Goal: Task Accomplishment & Management: Manage account settings

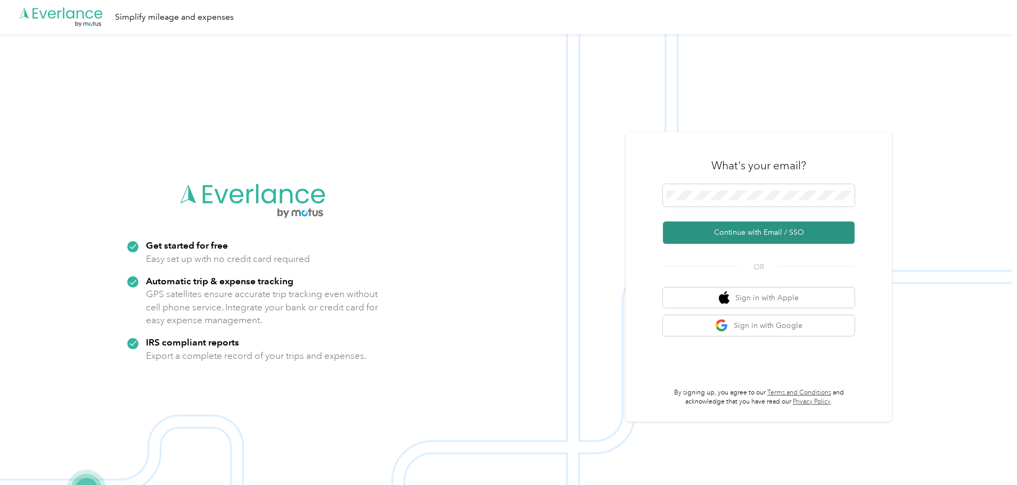
click at [781, 232] on button "Continue with Email / SSO" at bounding box center [759, 232] width 192 height 22
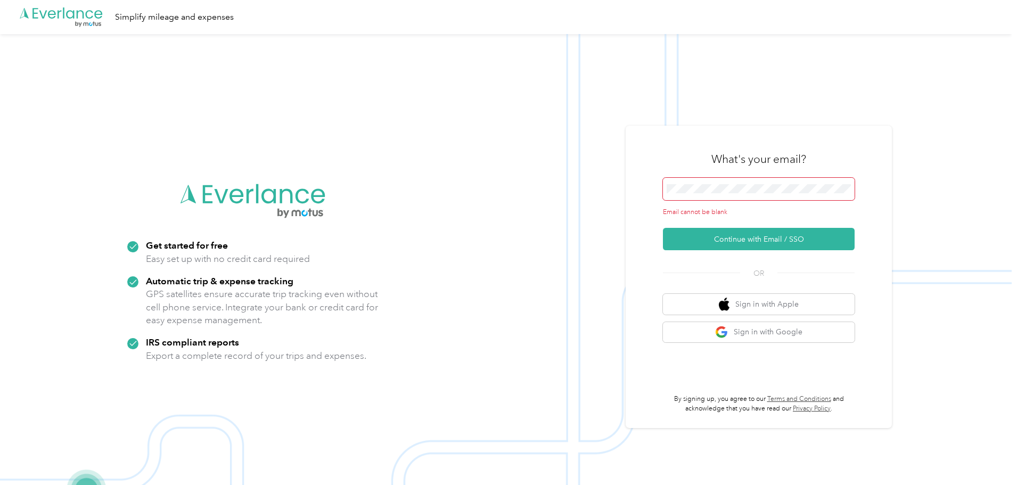
click at [734, 196] on span at bounding box center [759, 189] width 192 height 22
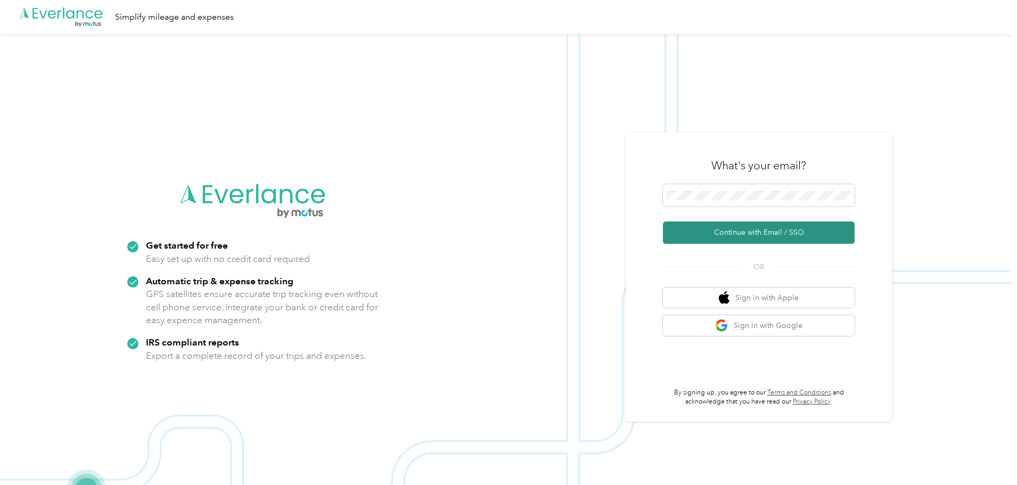
click at [754, 232] on button "Continue with Email / SSO" at bounding box center [759, 232] width 192 height 22
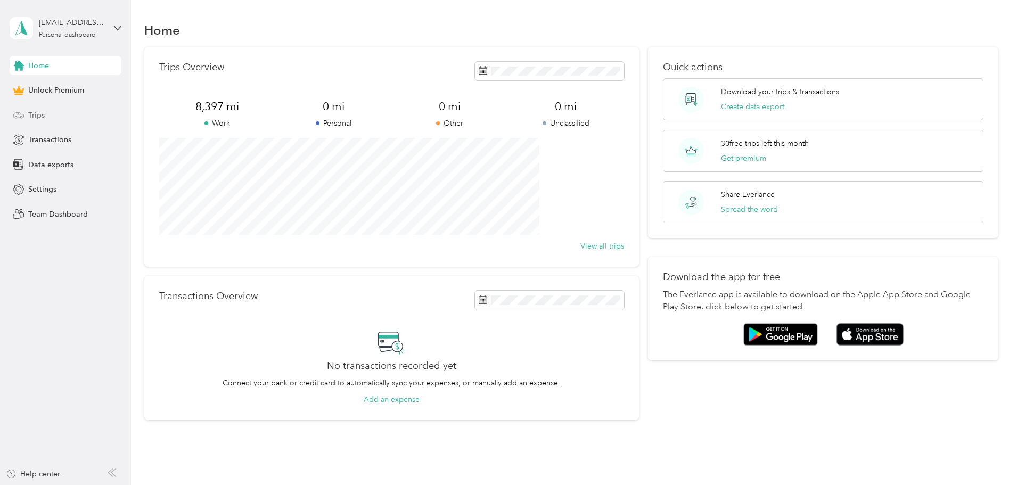
click at [37, 115] on span "Trips" at bounding box center [36, 115] width 16 height 11
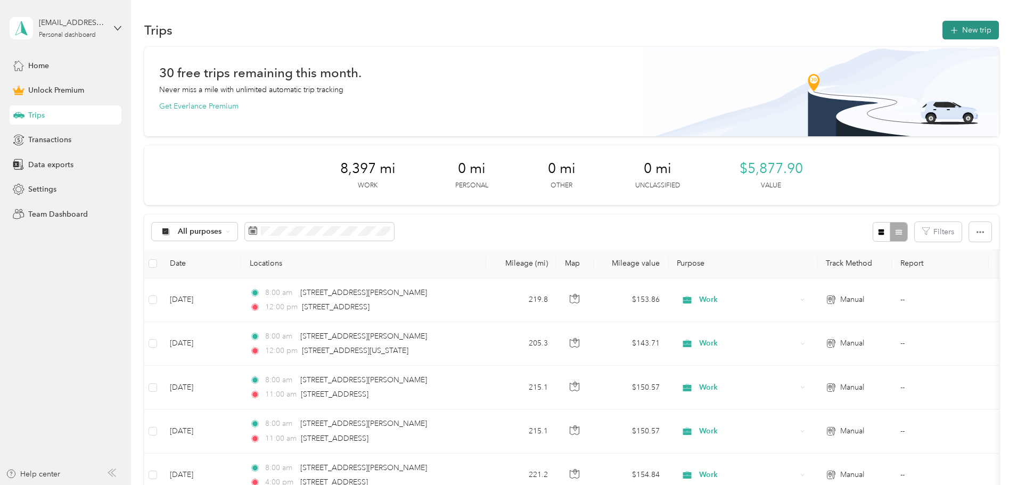
click at [942, 34] on button "New trip" at bounding box center [970, 30] width 56 height 19
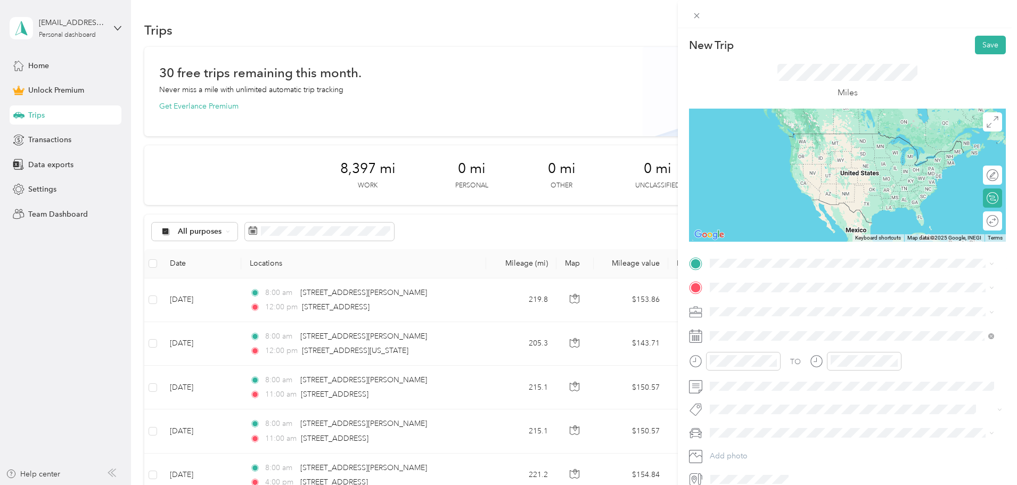
click at [756, 324] on span "[STREET_ADDRESS][PERSON_NAME][US_STATE]" at bounding box center [813, 319] width 166 height 10
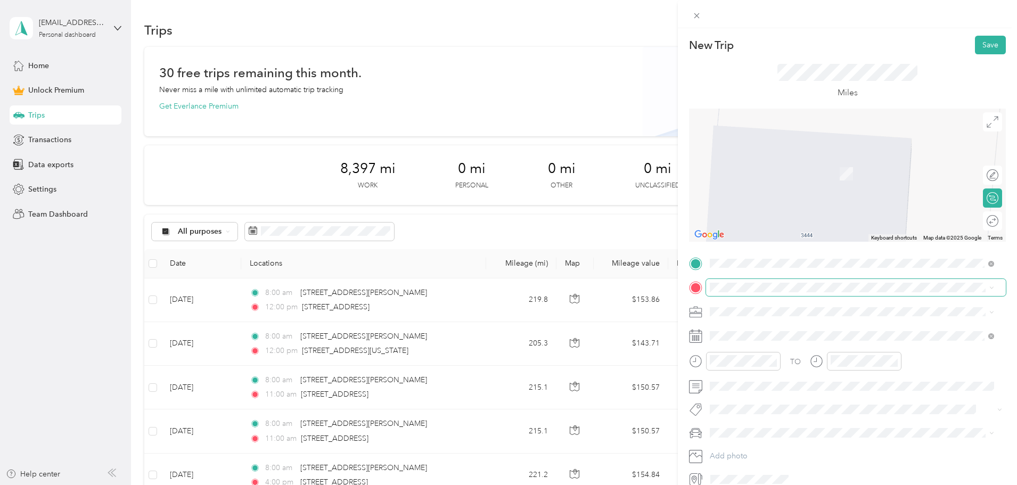
click at [753, 292] on span at bounding box center [856, 287] width 300 height 17
click at [757, 327] on span "[STREET_ADDRESS][US_STATE]" at bounding box center [783, 326] width 106 height 10
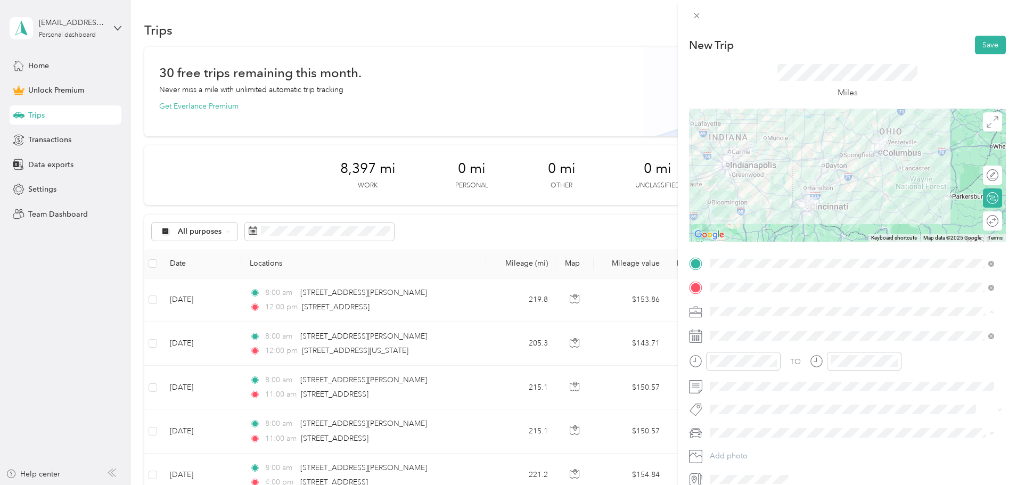
click at [745, 327] on div "Work" at bounding box center [851, 330] width 277 height 11
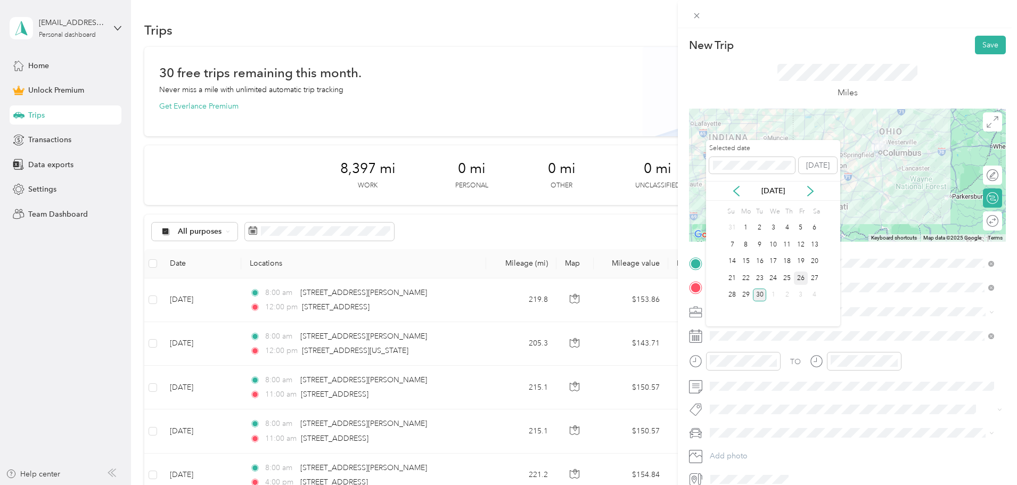
click at [803, 279] on div "26" at bounding box center [801, 277] width 14 height 13
click at [790, 279] on div "25" at bounding box center [787, 277] width 14 height 13
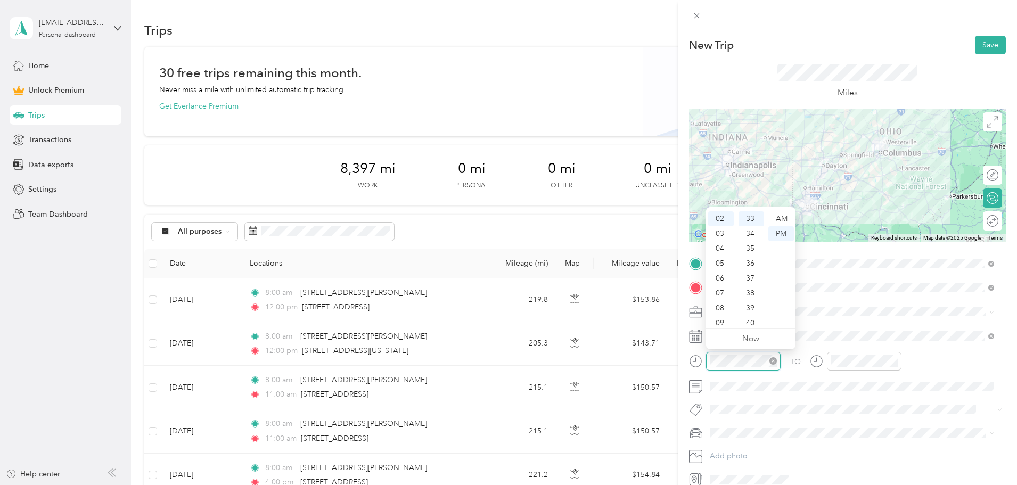
scroll to position [492, 0]
click at [723, 310] on div "08" at bounding box center [721, 308] width 26 height 15
click at [750, 219] on div "00" at bounding box center [751, 218] width 26 height 15
click at [784, 219] on div "AM" at bounding box center [781, 218] width 26 height 15
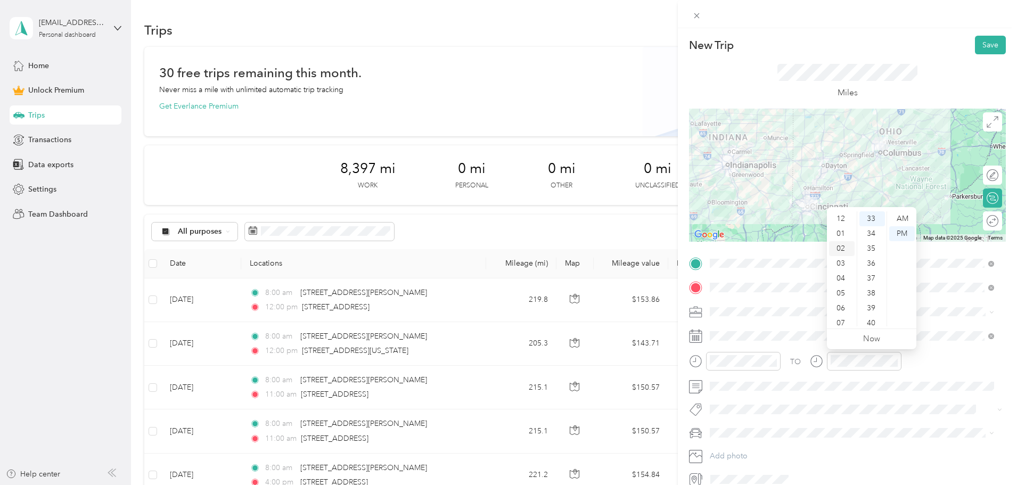
click at [842, 250] on div "02" at bounding box center [842, 248] width 26 height 15
click at [842, 278] on div "04" at bounding box center [842, 278] width 26 height 15
click at [875, 218] on div "00" at bounding box center [872, 218] width 26 height 15
click at [897, 232] on div "PM" at bounding box center [902, 233] width 26 height 15
click at [1010, 222] on div at bounding box center [1010, 221] width 0 height 11
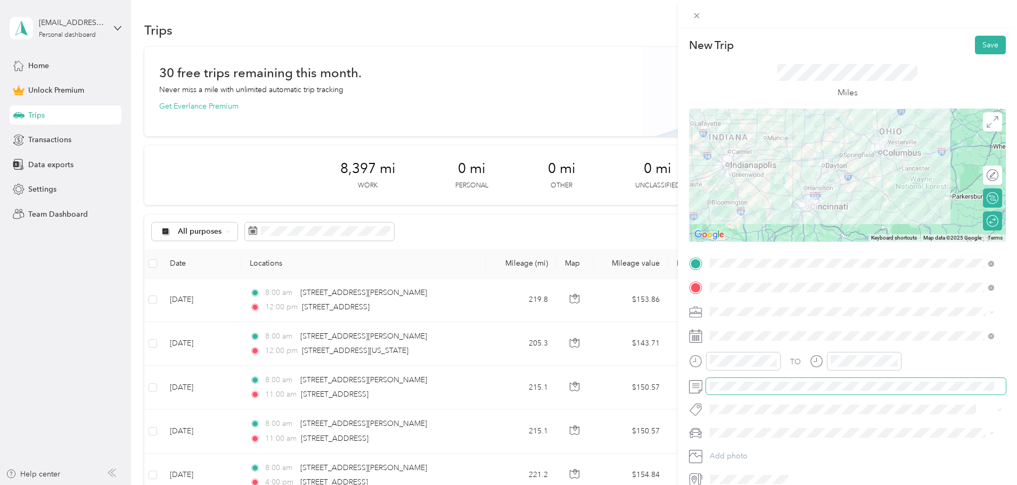
click at [690, 386] on div at bounding box center [847, 386] width 317 height 17
click at [990, 46] on button "Save" at bounding box center [989, 45] width 31 height 19
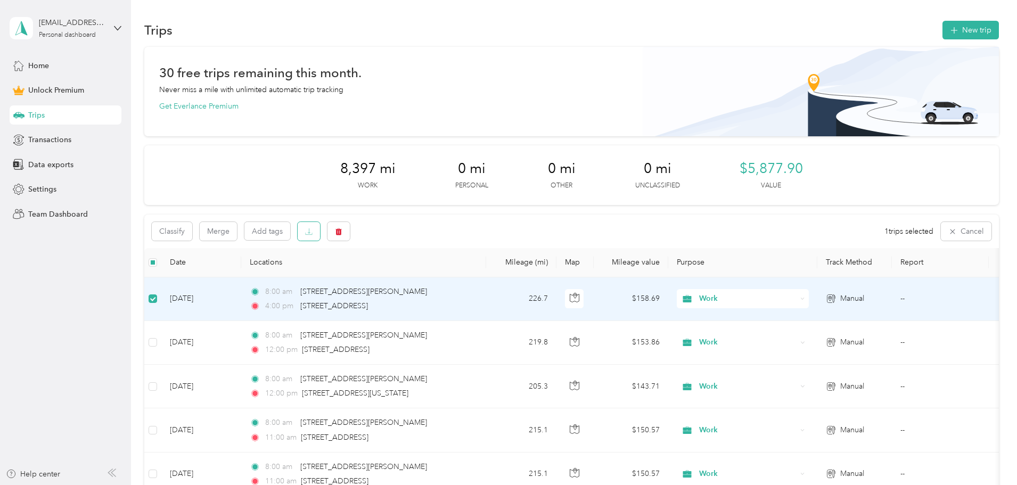
click at [312, 231] on icon "button" at bounding box center [308, 231] width 7 height 7
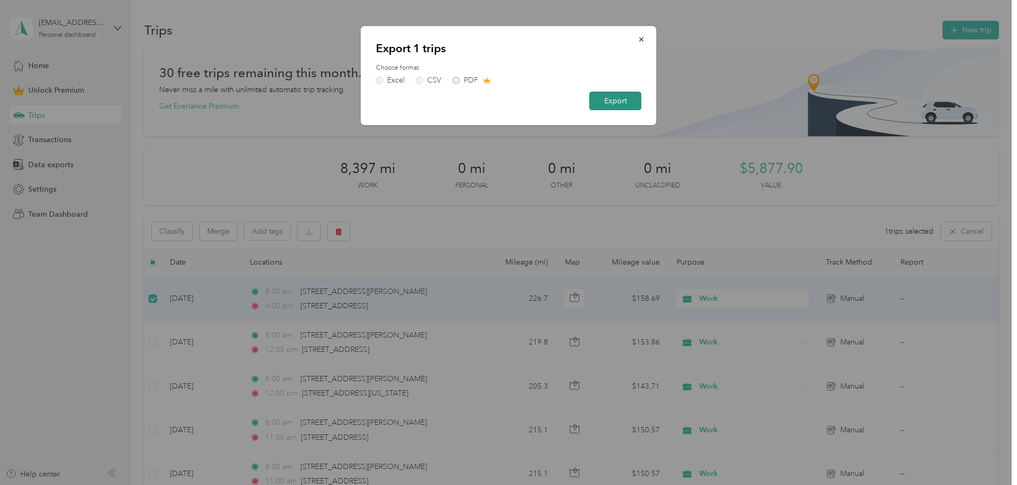
click at [605, 101] on button "Export" at bounding box center [615, 101] width 52 height 19
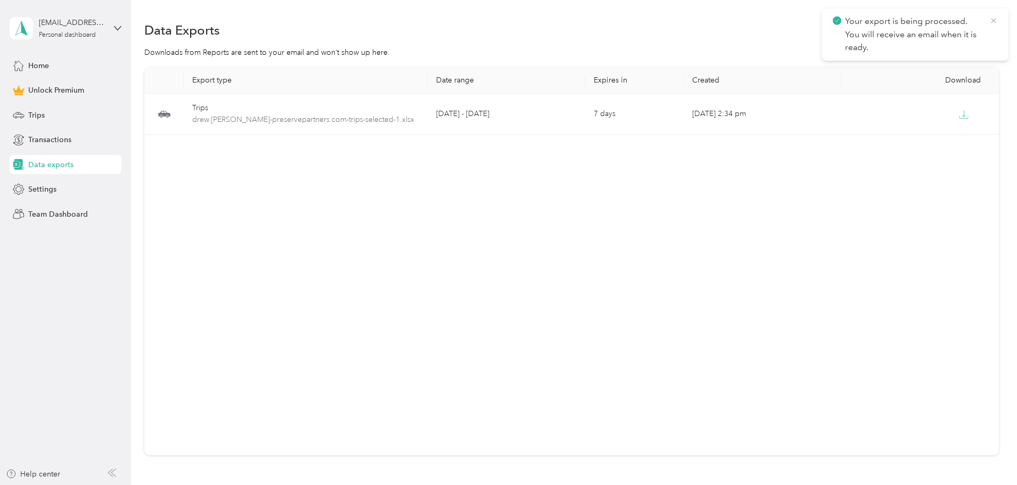
click at [993, 19] on icon at bounding box center [993, 21] width 9 height 10
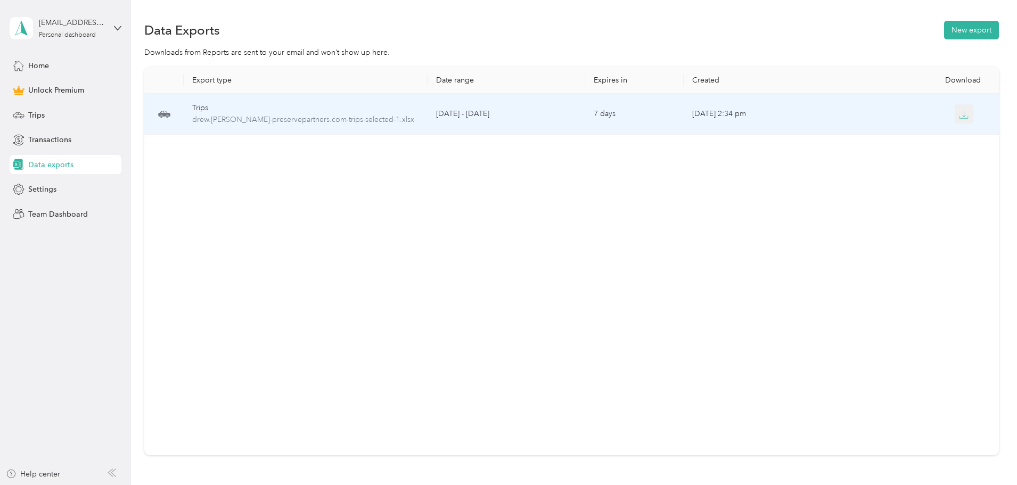
click at [958, 112] on icon "button" at bounding box center [963, 115] width 10 height 10
